Goal: Task Accomplishment & Management: Complete application form

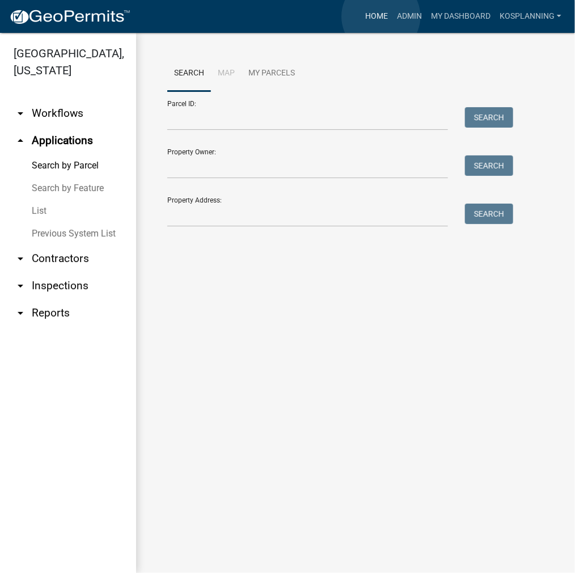
click at [381, 16] on link "Home" at bounding box center [377, 17] width 32 height 22
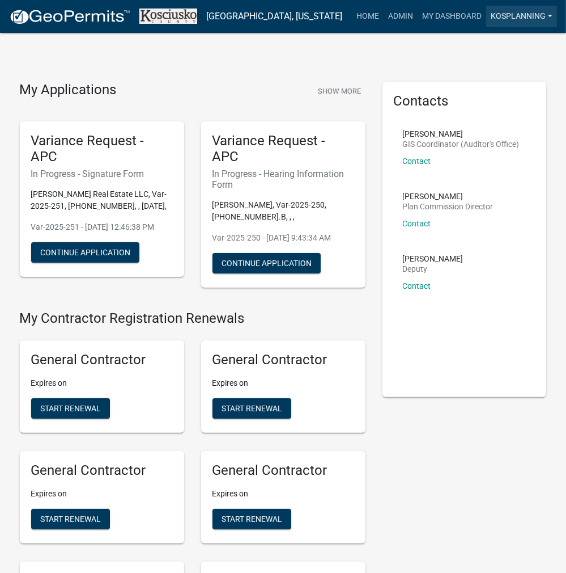
click at [517, 16] on link "kosplanning" at bounding box center [521, 17] width 71 height 22
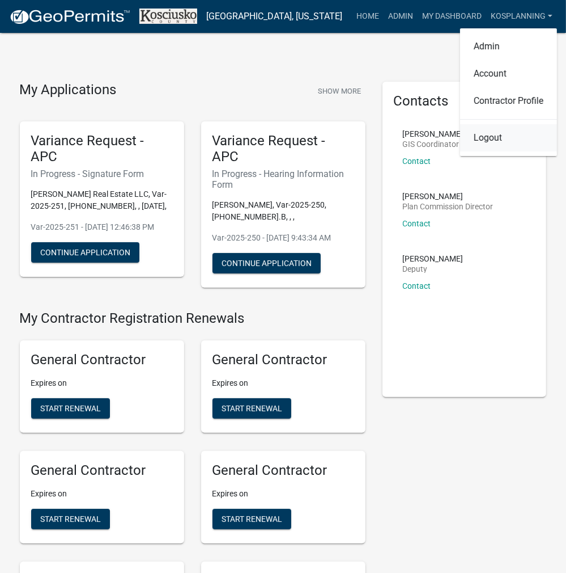
click at [482, 141] on link "Logout" at bounding box center [508, 137] width 97 height 27
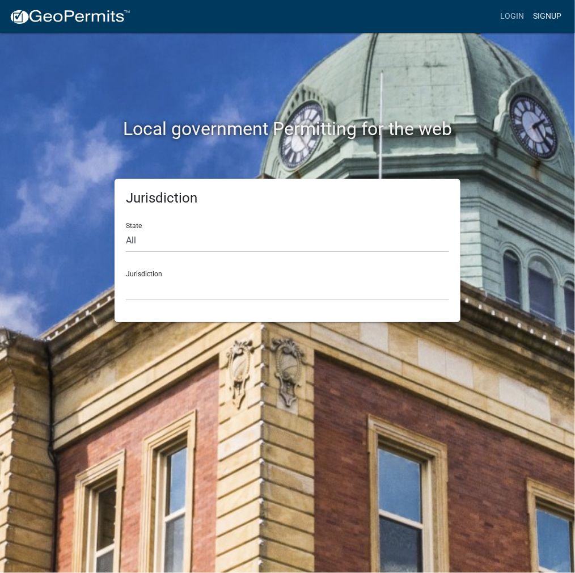
click at [548, 17] on link "Signup" at bounding box center [546, 17] width 37 height 22
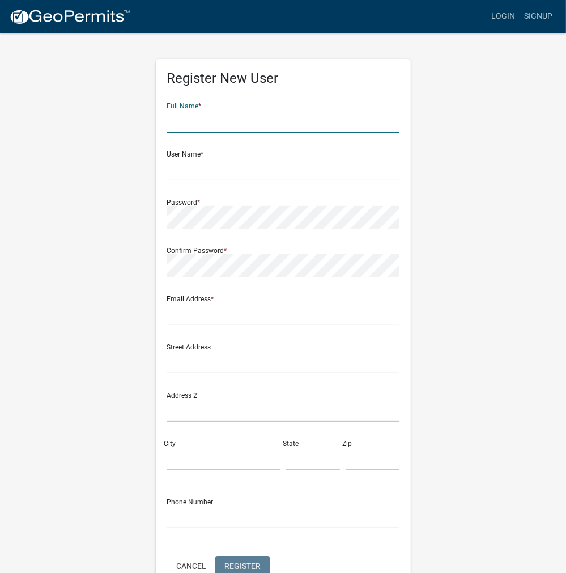
click at [287, 121] on input "text" at bounding box center [283, 120] width 232 height 23
click at [194, 121] on input "[PERSON_NAME]" at bounding box center [283, 120] width 232 height 23
type input "[PERSON_NAME]"
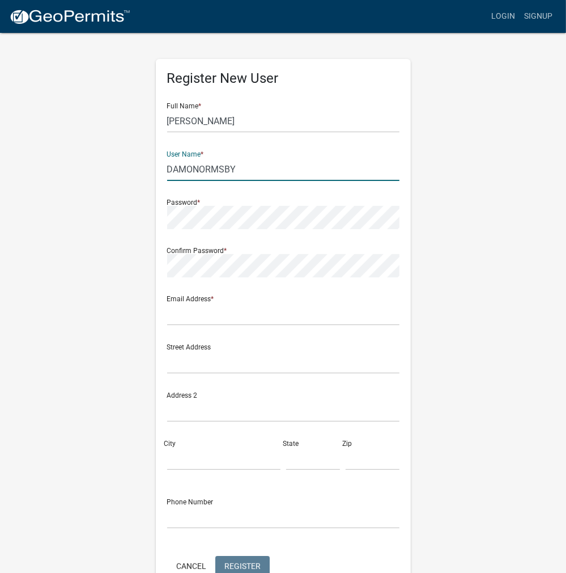
type input "DAMONORMSBY"
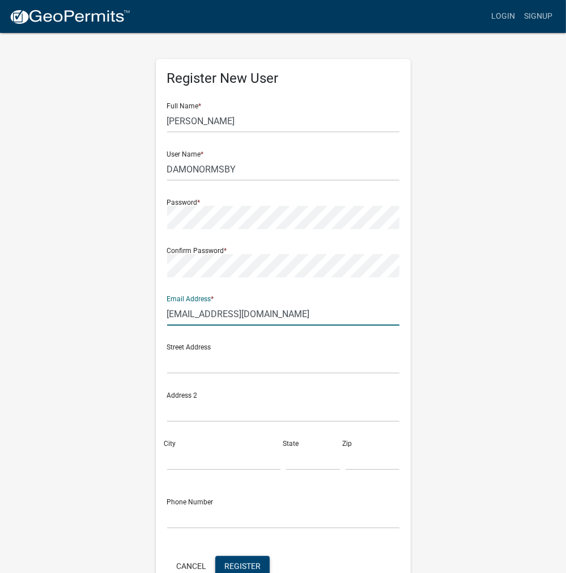
type input "[EMAIL_ADDRESS][DOMAIN_NAME]"
click at [232, 564] on span "Register" at bounding box center [243, 565] width 36 height 9
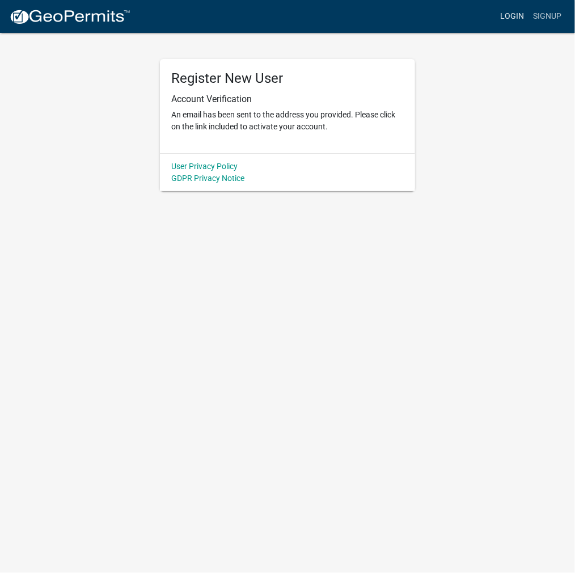
click at [514, 16] on link "Login" at bounding box center [511, 17] width 33 height 22
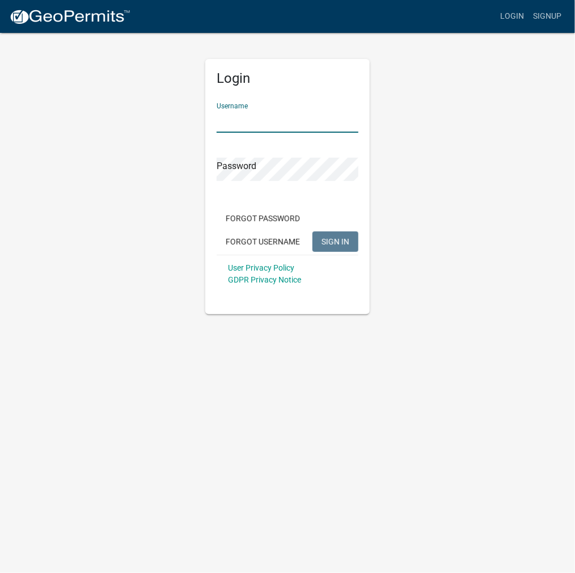
click at [318, 117] on input "Username" at bounding box center [288, 120] width 142 height 23
click at [301, 118] on input "DAMONORMSBYQ" at bounding box center [288, 120] width 142 height 23
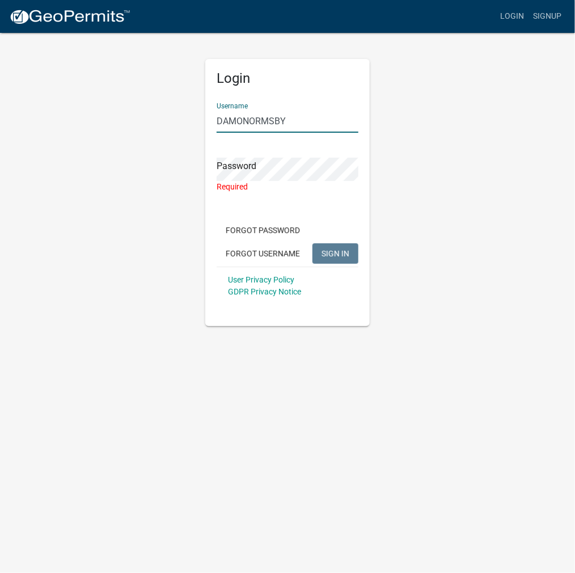
type input "DAMONORMSBY"
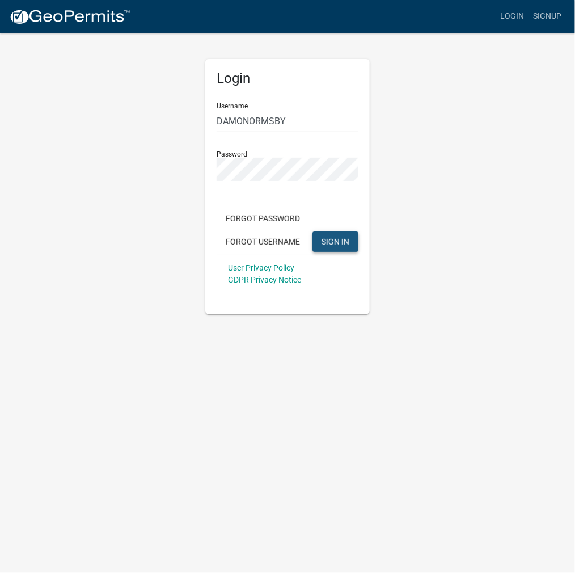
click at [329, 242] on span "SIGN IN" at bounding box center [335, 240] width 28 height 9
